Goal: Feedback & Contribution: Submit feedback/report problem

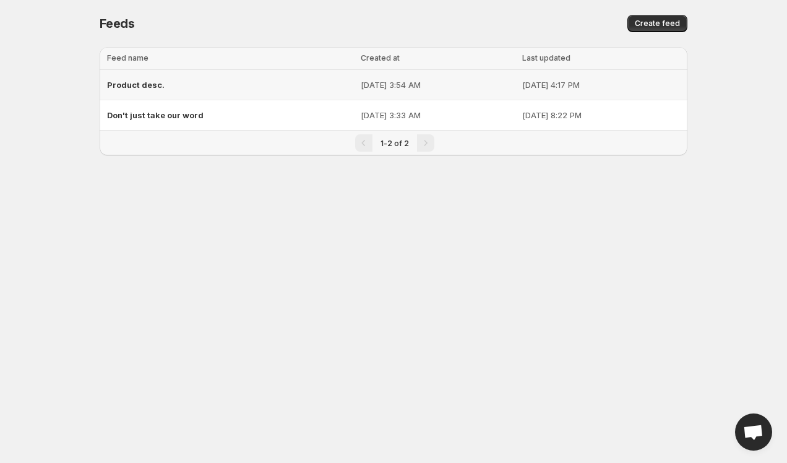
click at [149, 87] on span "Product desc." at bounding box center [136, 85] width 58 height 10
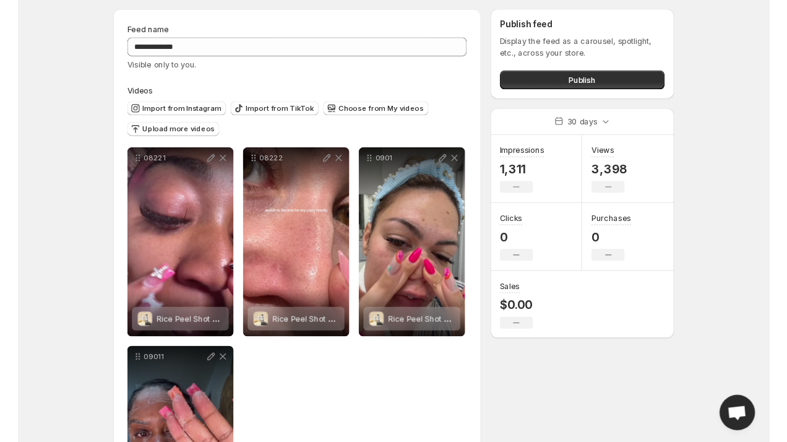
scroll to position [46, 0]
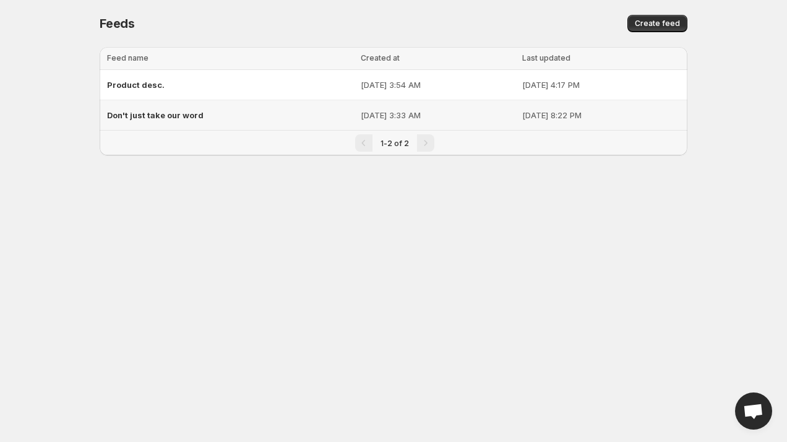
click at [170, 110] on span "Don't just take our word" at bounding box center [155, 115] width 97 height 10
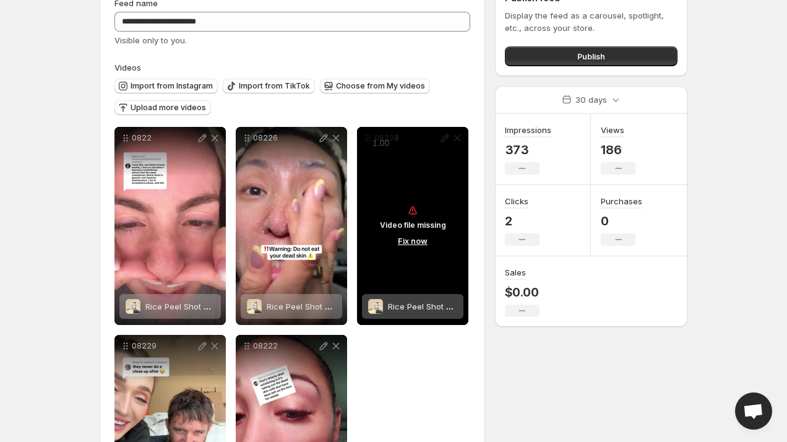
scroll to position [80, 0]
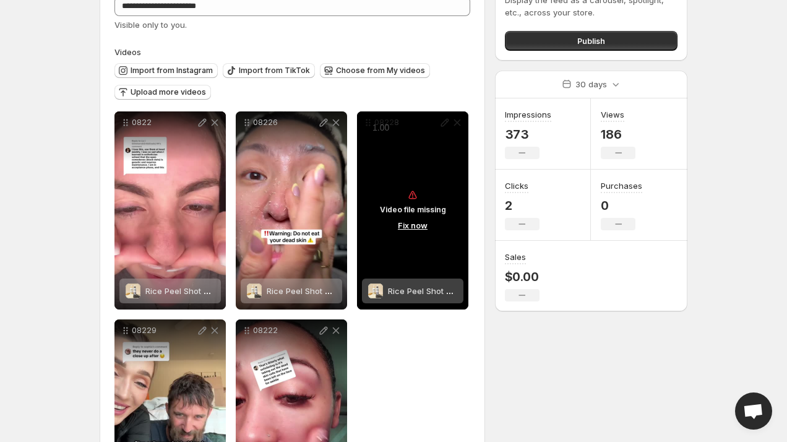
click at [411, 223] on button "Fix now" at bounding box center [412, 226] width 37 height 14
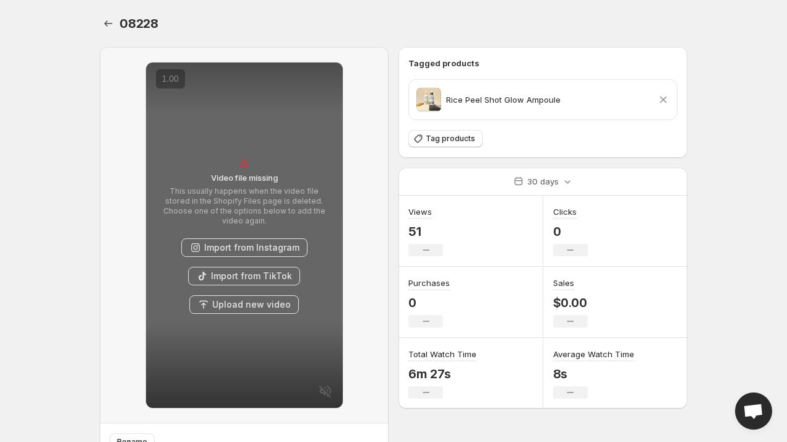
click at [367, 166] on div "Video file missing This usually happens when the video file stored in the Shopi…" at bounding box center [244, 235] width 289 height 376
click at [106, 24] on icon "Settings" at bounding box center [108, 23] width 12 height 12
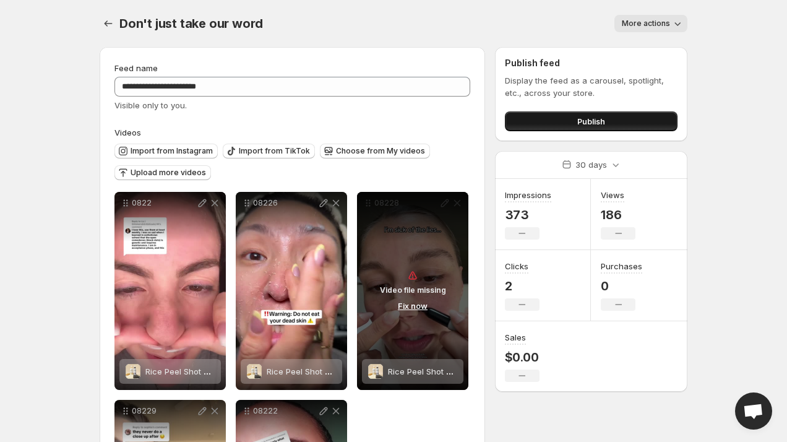
click at [539, 124] on button "Publish" at bounding box center [591, 121] width 173 height 20
click at [548, 131] on button "Publish" at bounding box center [591, 121] width 173 height 20
